Goal: Task Accomplishment & Management: Use online tool/utility

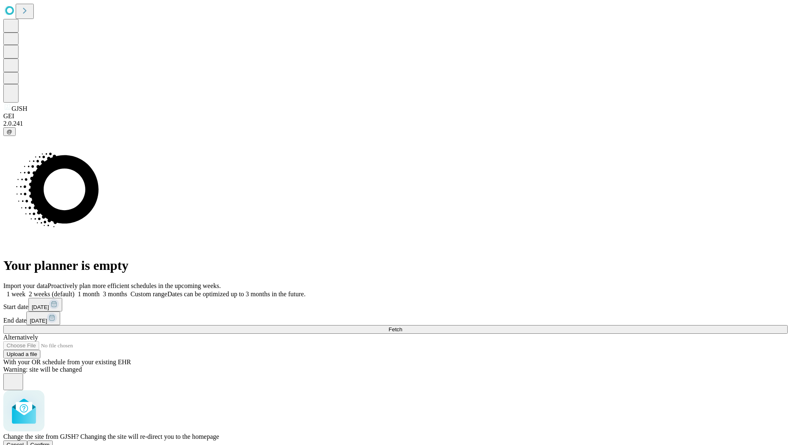
click at [50, 442] on span "Confirm" at bounding box center [39, 445] width 19 height 6
click at [75, 290] on label "2 weeks (default)" at bounding box center [50, 293] width 49 height 7
click at [402, 326] on span "Fetch" at bounding box center [395, 329] width 14 height 6
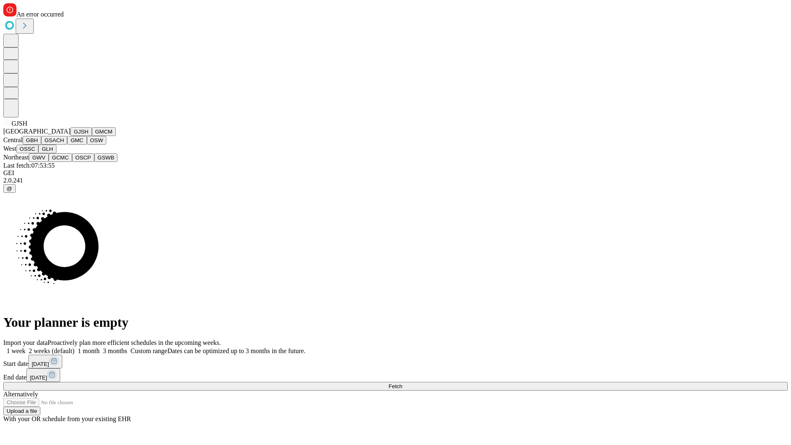
click at [92, 136] on button "GMCM" at bounding box center [104, 131] width 24 height 9
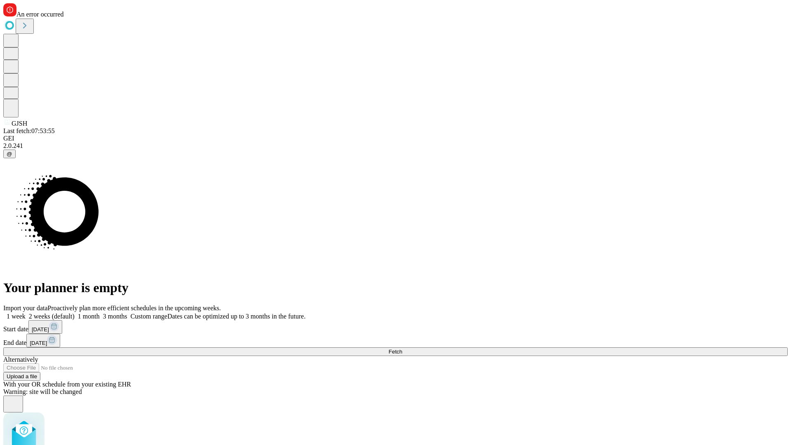
click at [75, 313] on label "2 weeks (default)" at bounding box center [50, 316] width 49 height 7
click at [402, 348] on span "Fetch" at bounding box center [395, 351] width 14 height 6
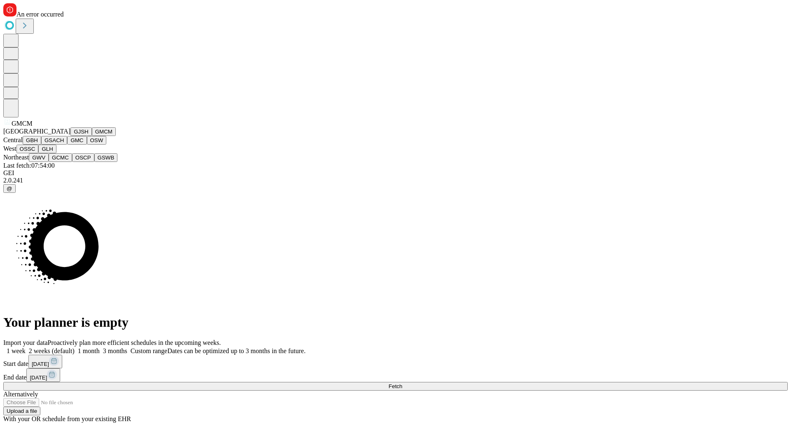
click at [41, 145] on button "GBH" at bounding box center [32, 140] width 19 height 9
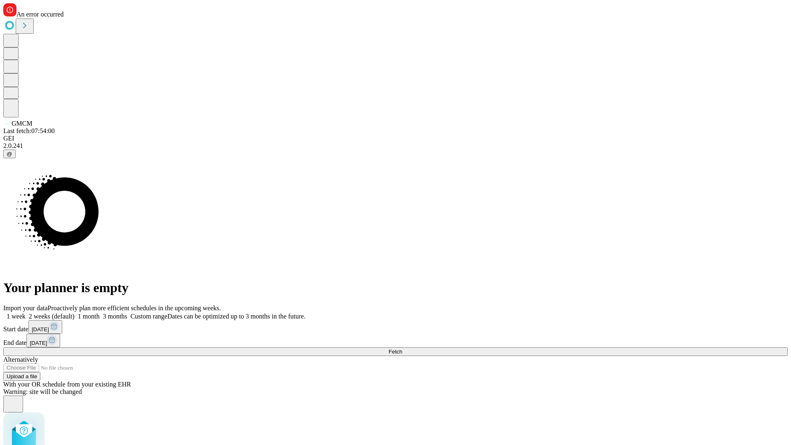
click at [75, 313] on label "2 weeks (default)" at bounding box center [50, 316] width 49 height 7
click at [402, 348] on span "Fetch" at bounding box center [395, 351] width 14 height 6
click at [75, 313] on label "2 weeks (default)" at bounding box center [50, 316] width 49 height 7
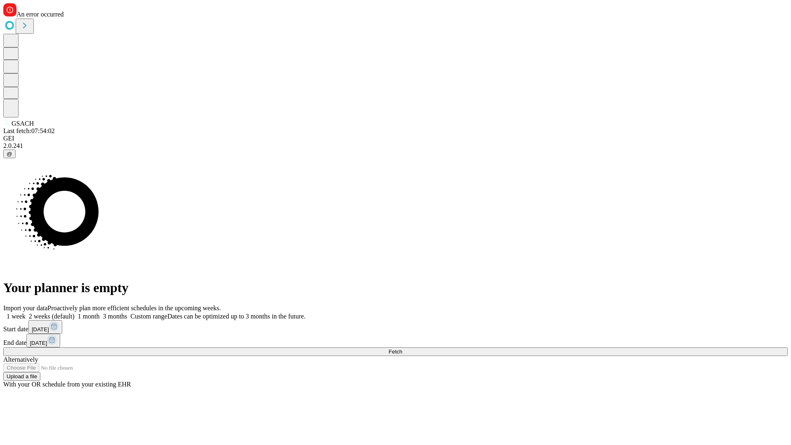
click at [402, 348] on span "Fetch" at bounding box center [395, 351] width 14 height 6
click at [75, 313] on label "2 weeks (default)" at bounding box center [50, 316] width 49 height 7
click at [402, 348] on span "Fetch" at bounding box center [395, 351] width 14 height 6
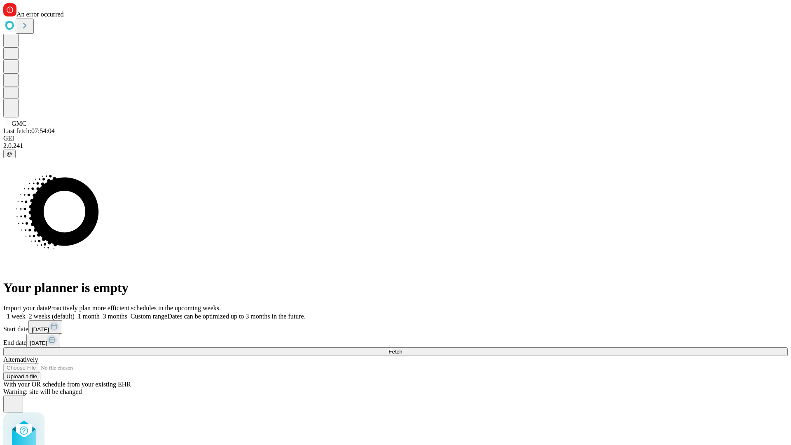
click at [75, 313] on label "2 weeks (default)" at bounding box center [50, 316] width 49 height 7
click at [402, 348] on span "Fetch" at bounding box center [395, 351] width 14 height 6
click at [75, 313] on label "2 weeks (default)" at bounding box center [50, 316] width 49 height 7
click at [402, 348] on span "Fetch" at bounding box center [395, 351] width 14 height 6
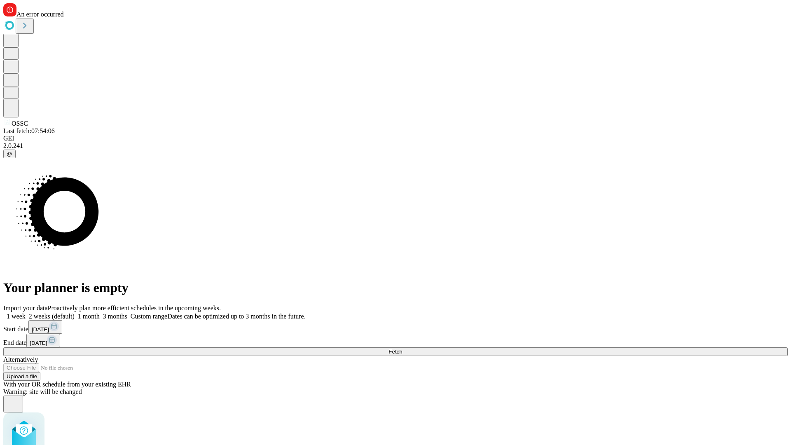
click at [75, 313] on label "2 weeks (default)" at bounding box center [50, 316] width 49 height 7
click at [402, 348] on span "Fetch" at bounding box center [395, 351] width 14 height 6
click at [75, 313] on label "2 weeks (default)" at bounding box center [50, 316] width 49 height 7
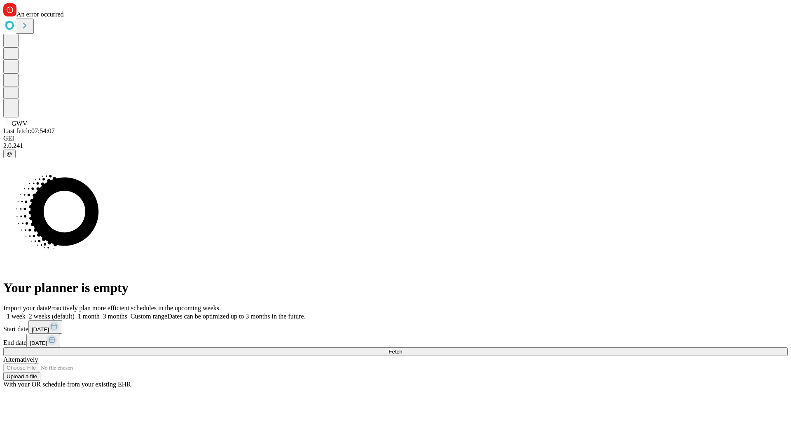
click at [402, 348] on span "Fetch" at bounding box center [395, 351] width 14 height 6
click at [75, 313] on label "2 weeks (default)" at bounding box center [50, 316] width 49 height 7
click at [402, 348] on span "Fetch" at bounding box center [395, 351] width 14 height 6
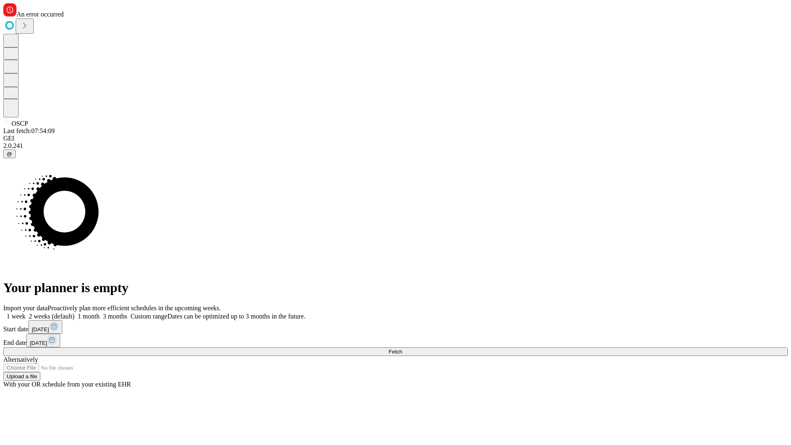
click at [75, 313] on label "2 weeks (default)" at bounding box center [50, 316] width 49 height 7
click at [402, 348] on span "Fetch" at bounding box center [395, 351] width 14 height 6
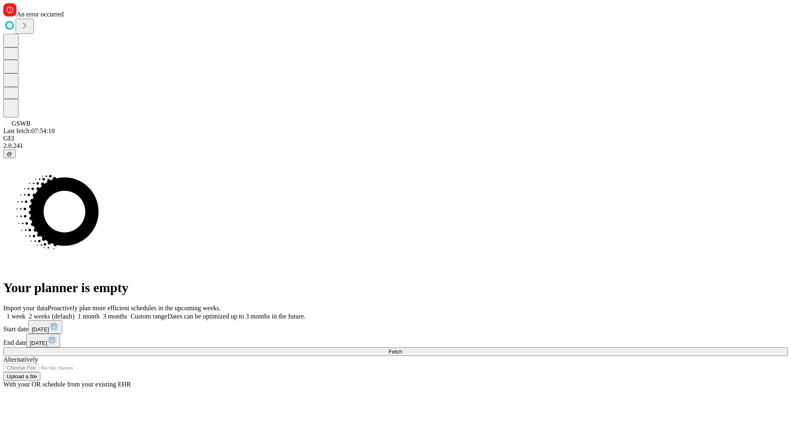
click at [402, 348] on span "Fetch" at bounding box center [395, 351] width 14 height 6
